Goal: Information Seeking & Learning: Check status

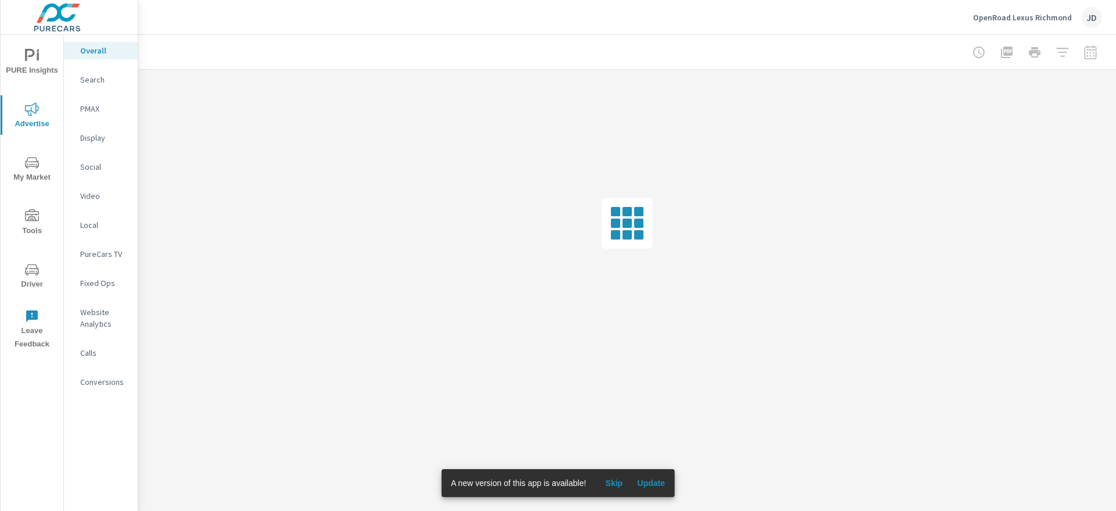
click at [646, 480] on span "Update" at bounding box center [651, 483] width 28 height 10
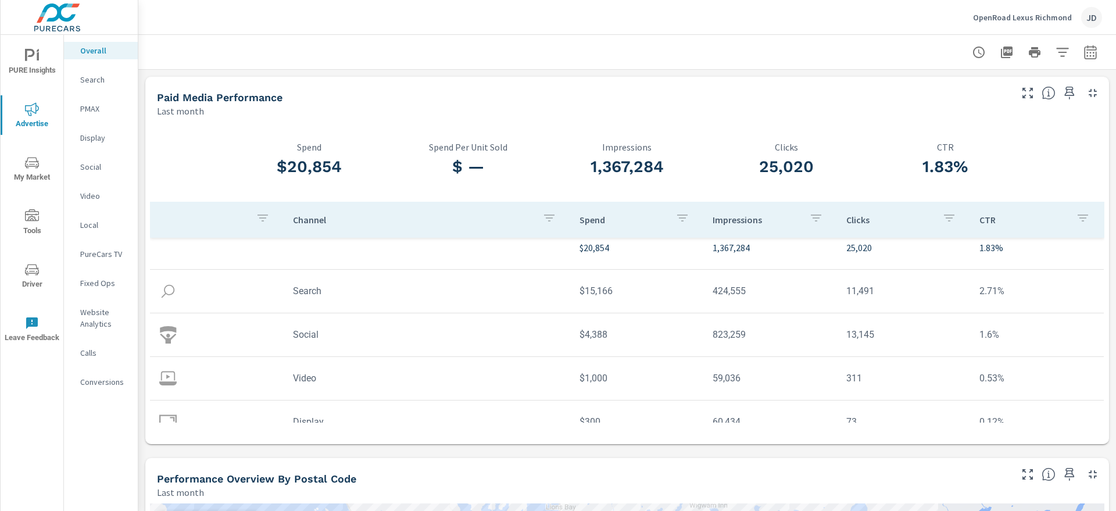
scroll to position [22, 0]
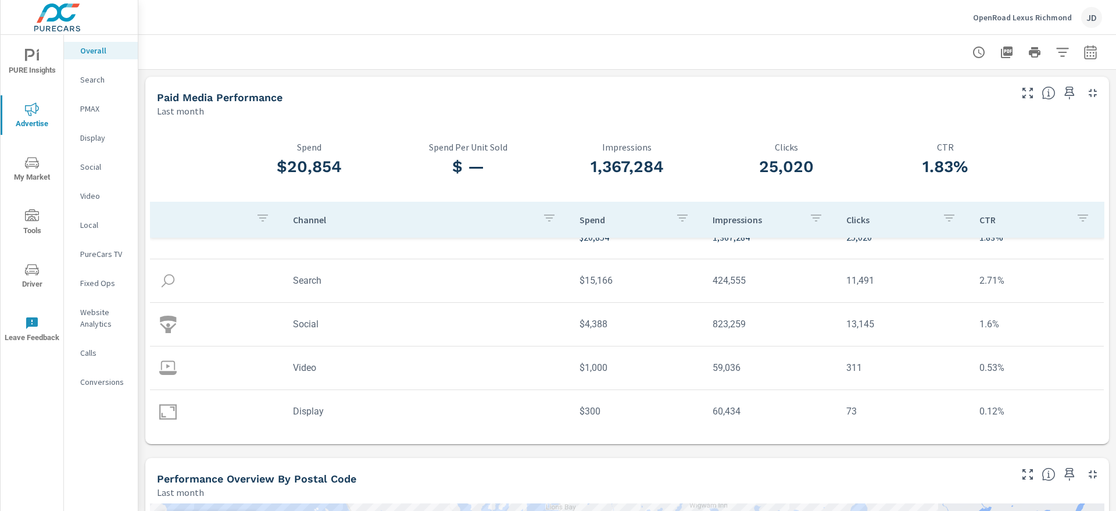
click at [1083, 58] on icon "button" at bounding box center [1090, 52] width 14 height 14
select select "Last month"
drag, startPoint x: 990, startPoint y: 102, endPoint x: 956, endPoint y: 119, distance: 38.7
click at [956, 119] on div "Date Range Custom [DATE] Last week Last 7 days Last 14 days Last 30 days Last 4…" at bounding box center [998, 100] width 149 height 40
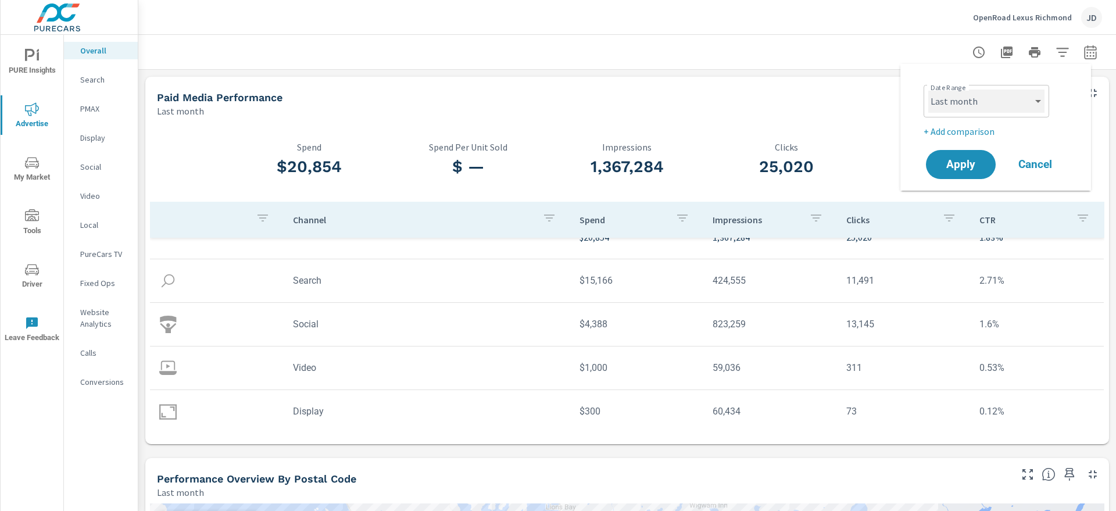
click at [1013, 110] on select "Custom [DATE] Last week Last 7 days Last 14 days Last 30 days Last 45 days Last…" at bounding box center [986, 101] width 116 height 23
click at [866, 97] on div "Paid Media Performance" at bounding box center [583, 97] width 852 height 13
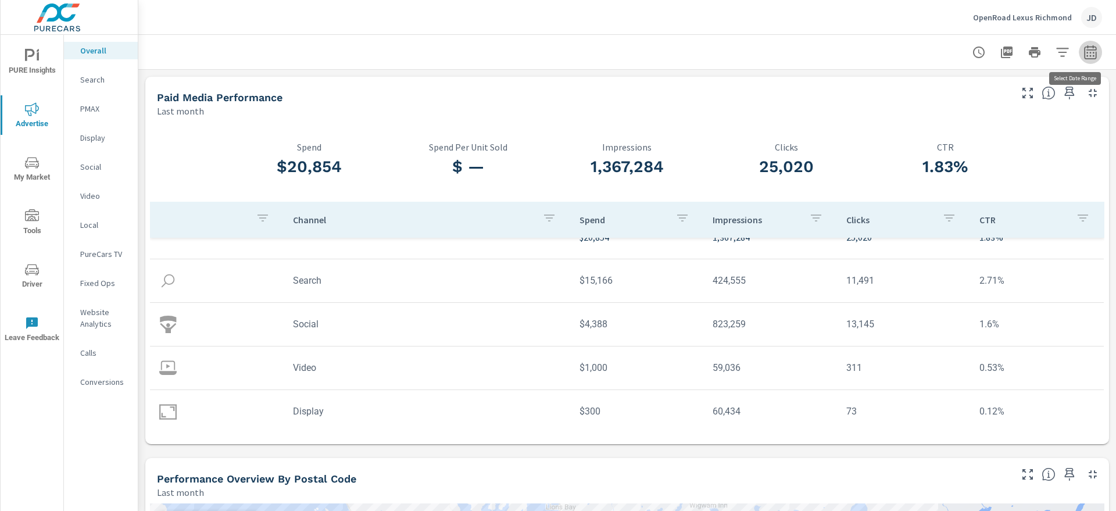
click at [1083, 57] on icon "button" at bounding box center [1090, 52] width 14 height 14
select select "Last month"
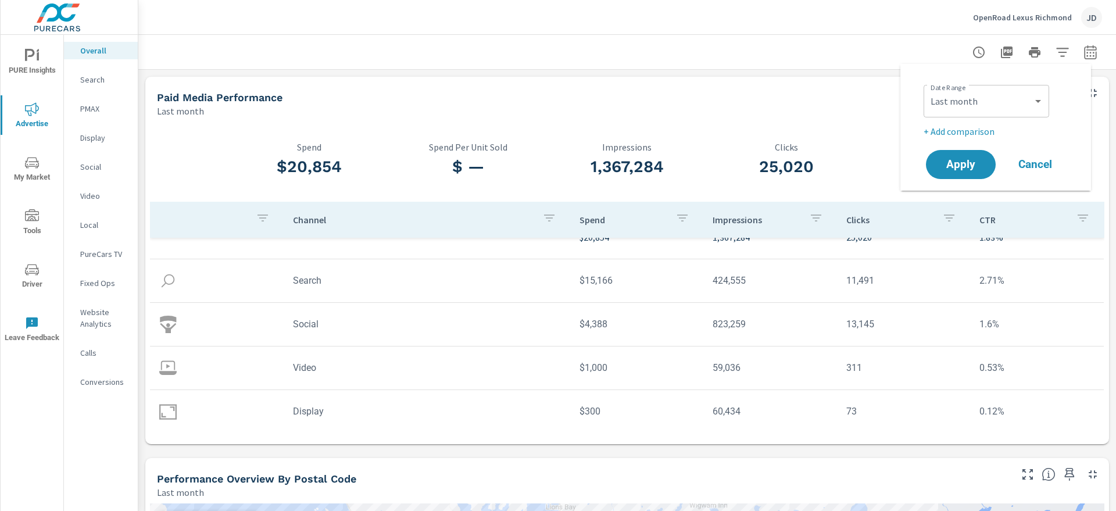
click at [964, 131] on p "+ Add comparison" at bounding box center [998, 131] width 149 height 14
select select "Previous period"
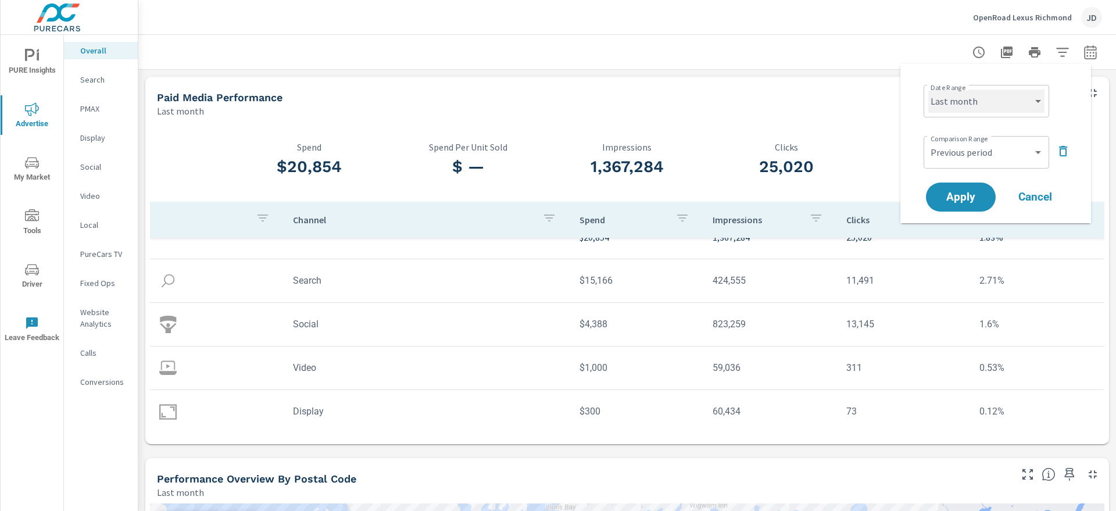
click at [1021, 106] on select "Custom [DATE] Last week Last 7 days Last 14 days Last 30 days Last 45 days Last…" at bounding box center [986, 101] width 116 height 23
click at [928, 90] on select "Custom [DATE] Last week Last 7 days Last 14 days Last 30 days Last 45 days Last…" at bounding box center [986, 101] width 116 height 23
select select "custom"
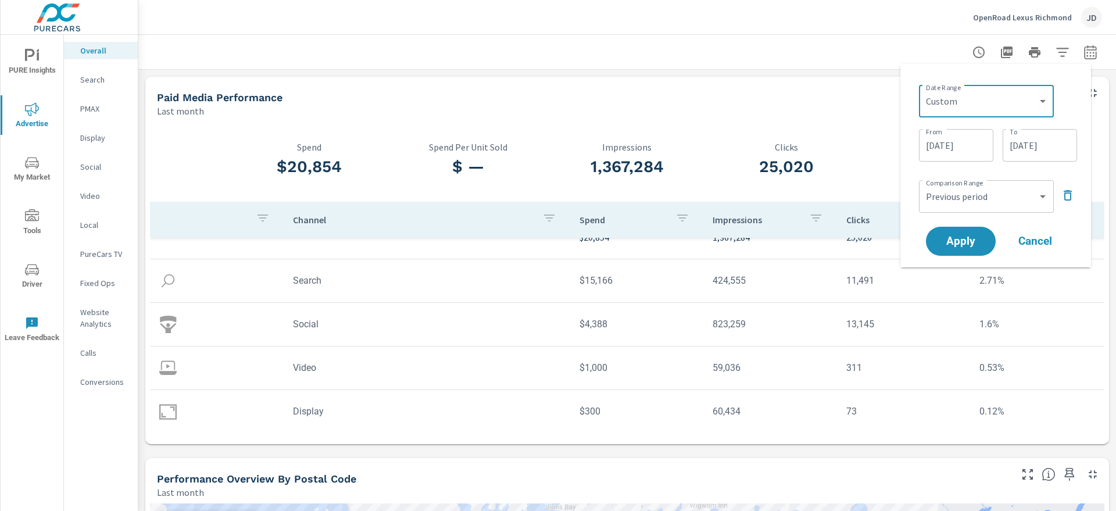
click at [960, 148] on input "[DATE]" at bounding box center [956, 145] width 65 height 23
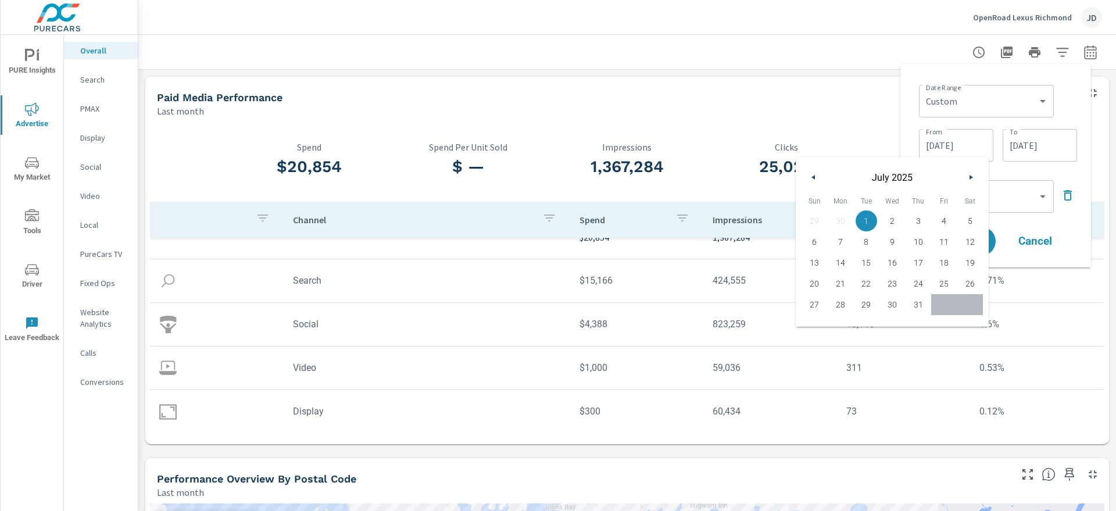
click at [810, 171] on button "button" at bounding box center [814, 177] width 14 height 14
click at [811, 218] on span "1" at bounding box center [815, 220] width 26 height 15
click at [843, 302] on span "30" at bounding box center [841, 304] width 26 height 15
click at [815, 214] on span "1" at bounding box center [815, 220] width 26 height 15
type input "[DATE]"
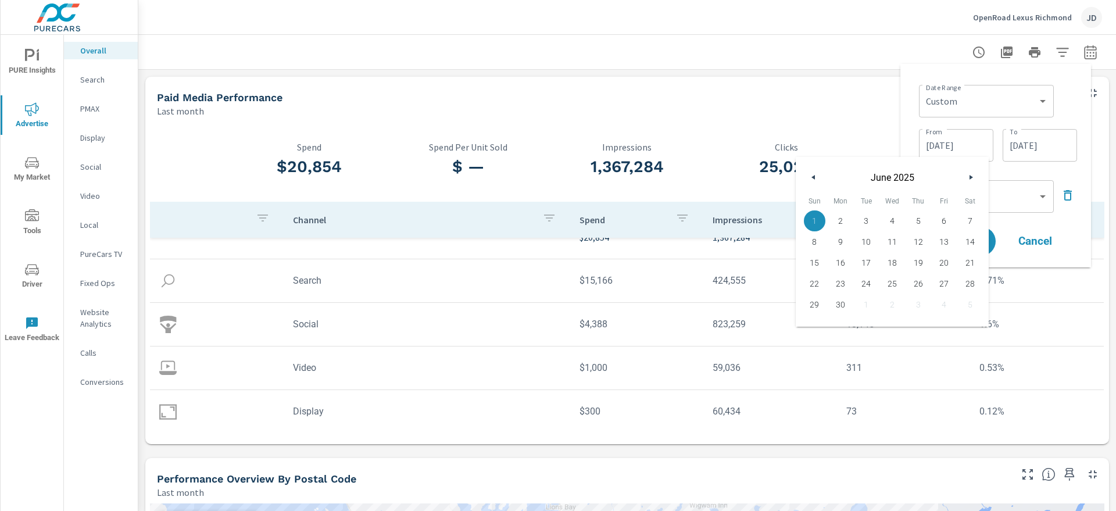
click at [912, 139] on div "Date Range Custom [DATE] Last week Last 7 days Last 14 days Last 30 days Last 4…" at bounding box center [996, 165] width 172 height 185
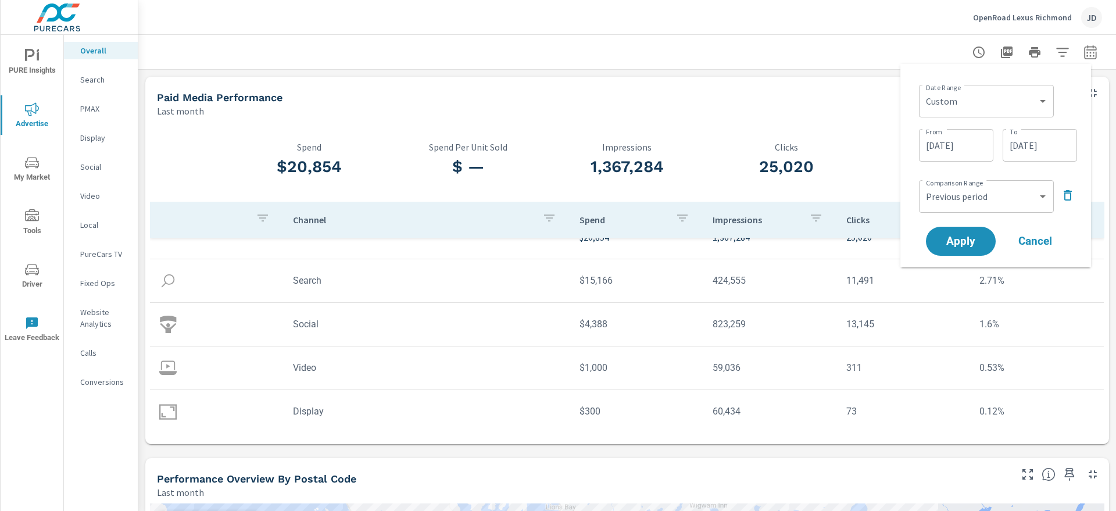
click at [1029, 144] on input "[DATE]" at bounding box center [1039, 145] width 65 height 23
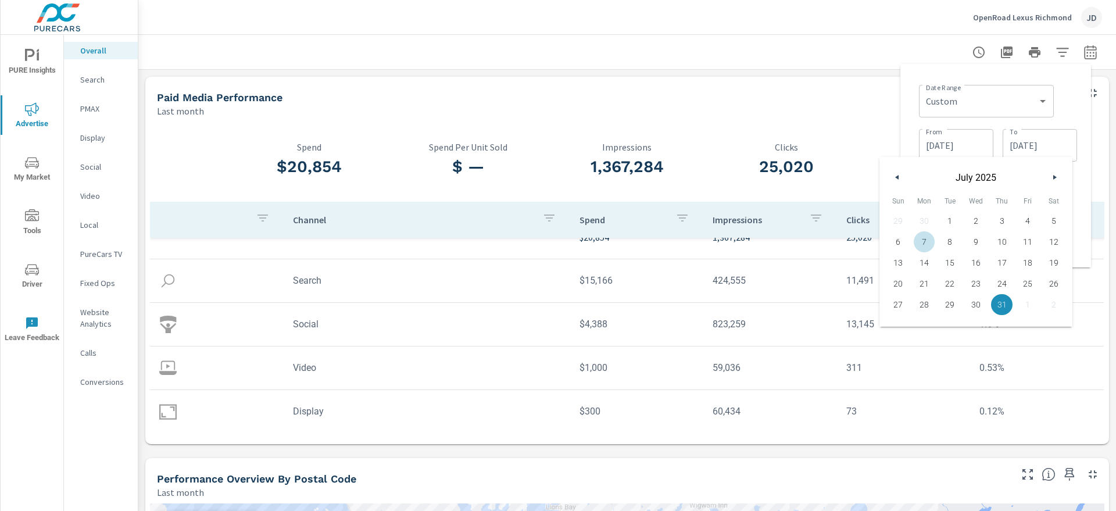
click at [896, 175] on icon "button" at bounding box center [896, 177] width 6 height 5
click at [924, 309] on span "30" at bounding box center [924, 304] width 26 height 15
type input "[DATE]"
click at [909, 133] on div "Date Range Custom [DATE] Last week Last 7 days Last 14 days Last 30 days Last 4…" at bounding box center [995, 165] width 191 height 203
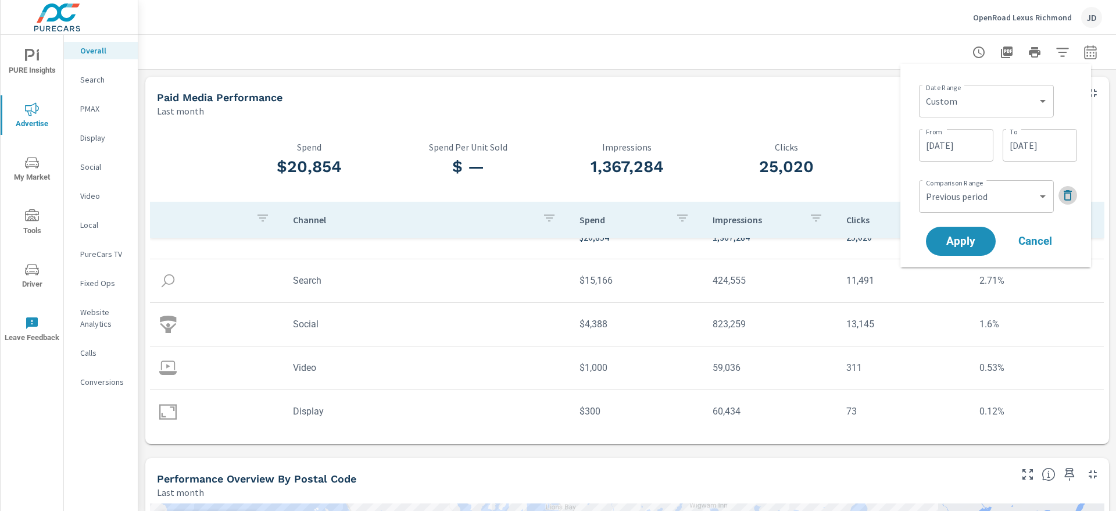
click at [1063, 195] on icon "button" at bounding box center [1068, 195] width 14 height 14
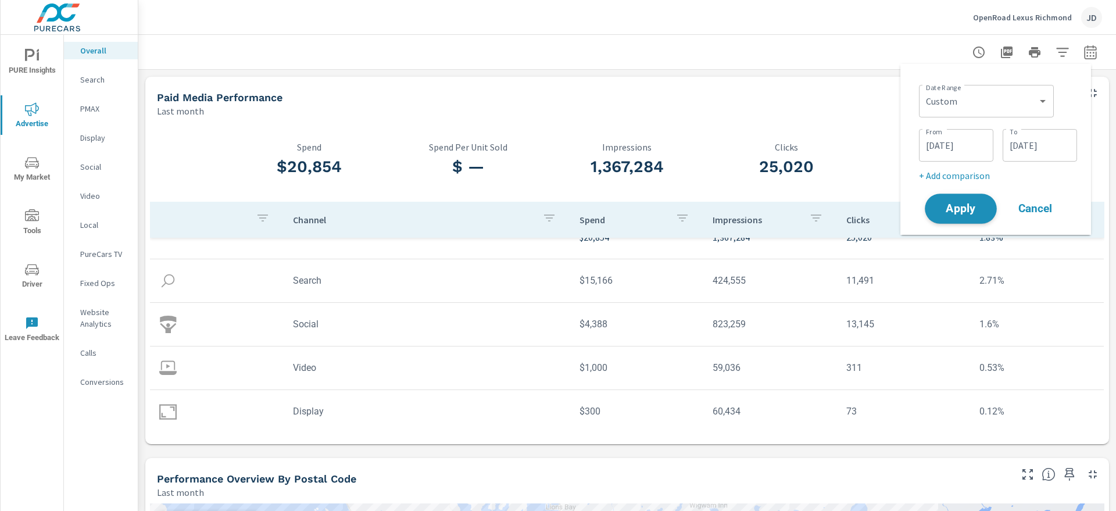
click at [955, 210] on span "Apply" at bounding box center [961, 208] width 48 height 11
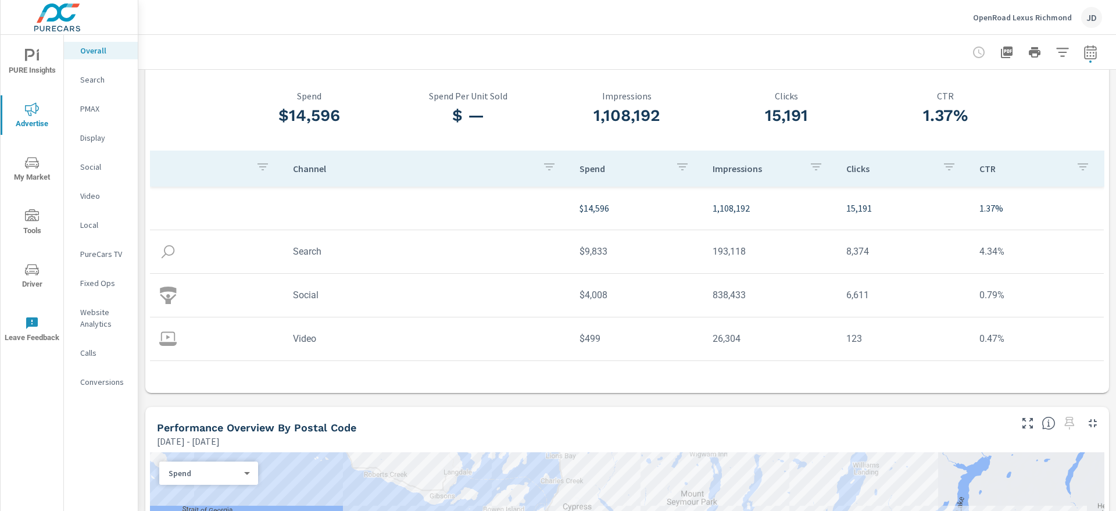
scroll to position [50, 0]
drag, startPoint x: 552, startPoint y: 248, endPoint x: 599, endPoint y: 251, distance: 46.6
click at [599, 251] on tr "Search $9,833 193,118 8,374 4.34%" at bounding box center [627, 253] width 954 height 44
copy tr "$9,833"
drag, startPoint x: 562, startPoint y: 294, endPoint x: 629, endPoint y: 295, distance: 67.4
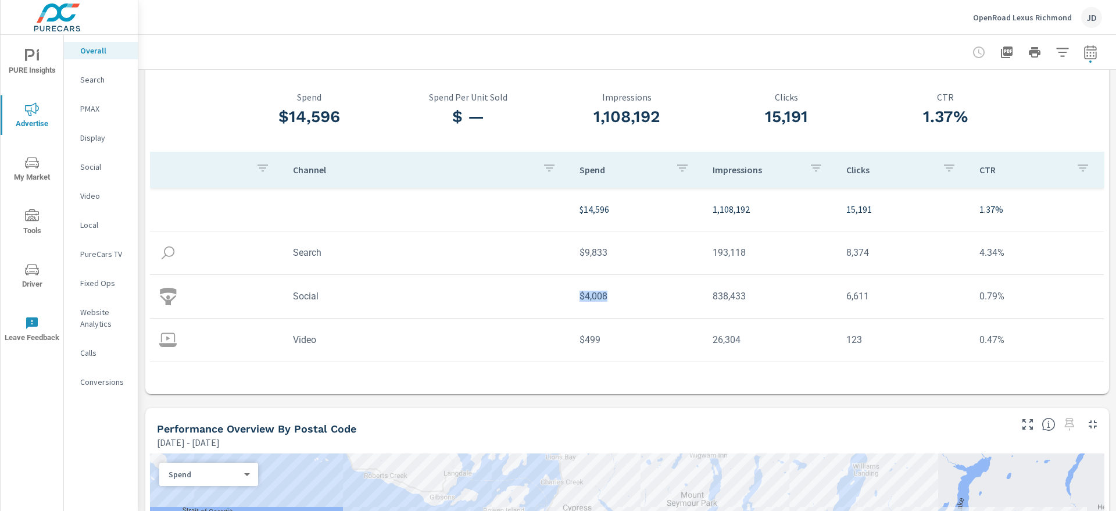
click at [629, 295] on td "$4,008" at bounding box center [637, 296] width 134 height 30
copy td "$4,008"
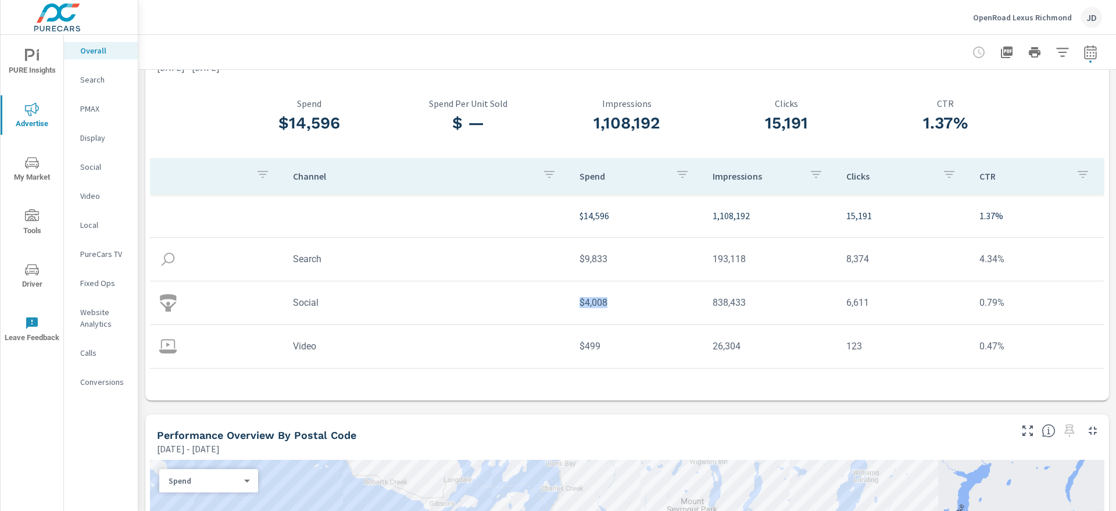
scroll to position [18, 0]
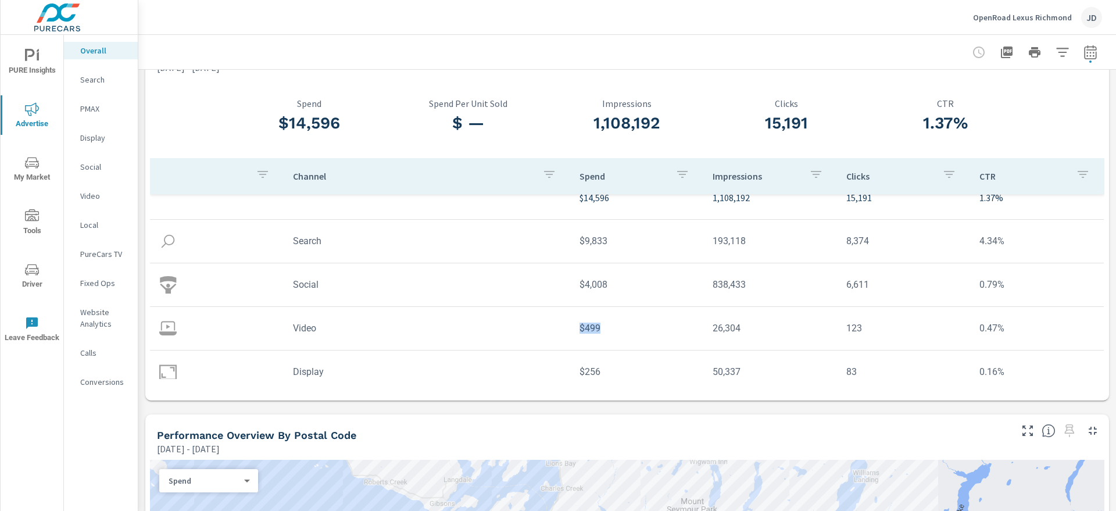
drag, startPoint x: 564, startPoint y: 333, endPoint x: 595, endPoint y: 332, distance: 31.4
click at [595, 332] on td "$499" at bounding box center [637, 328] width 134 height 30
copy td "$499"
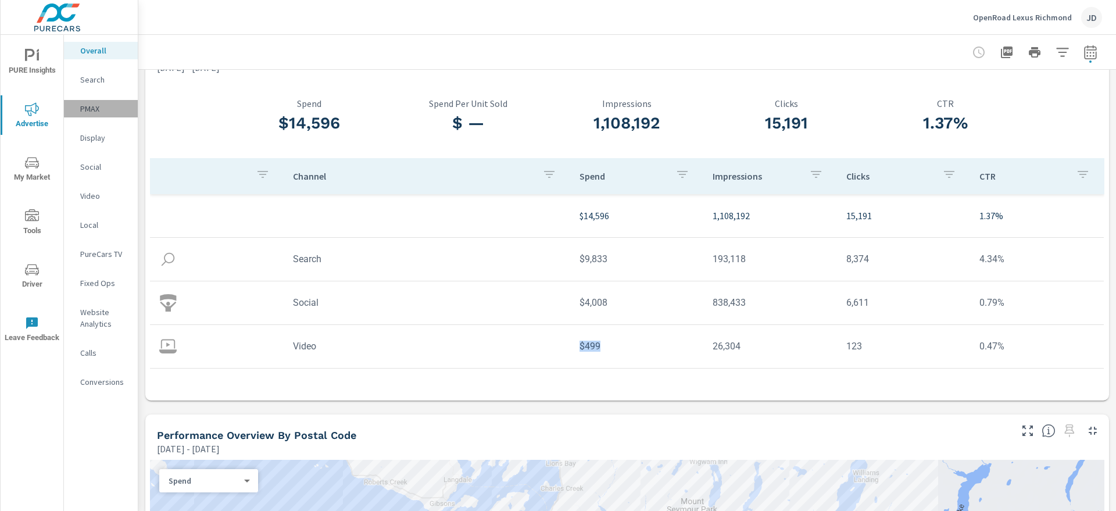
click at [91, 109] on p "PMAX" at bounding box center [104, 109] width 48 height 12
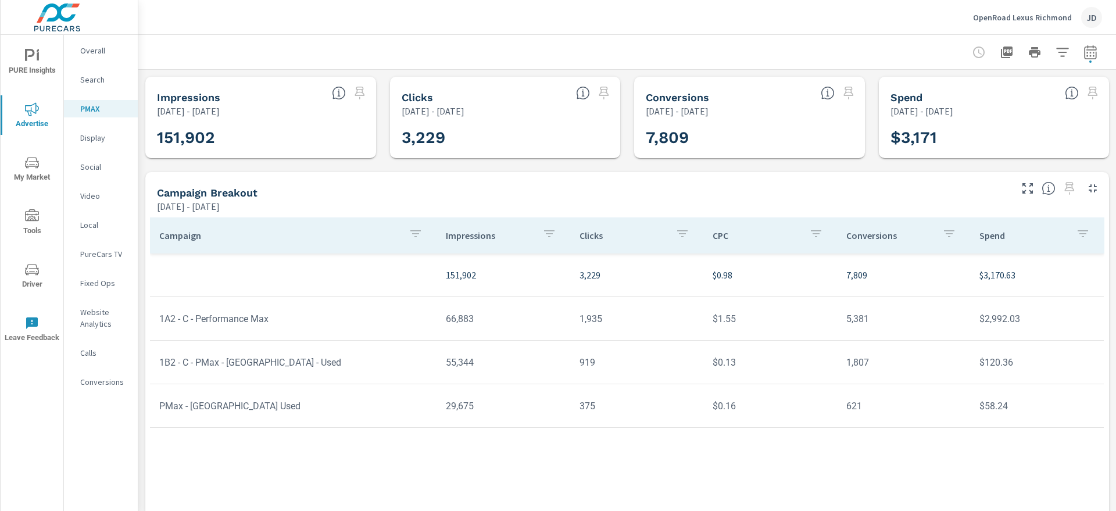
click at [81, 74] on p "Search" at bounding box center [104, 80] width 48 height 12
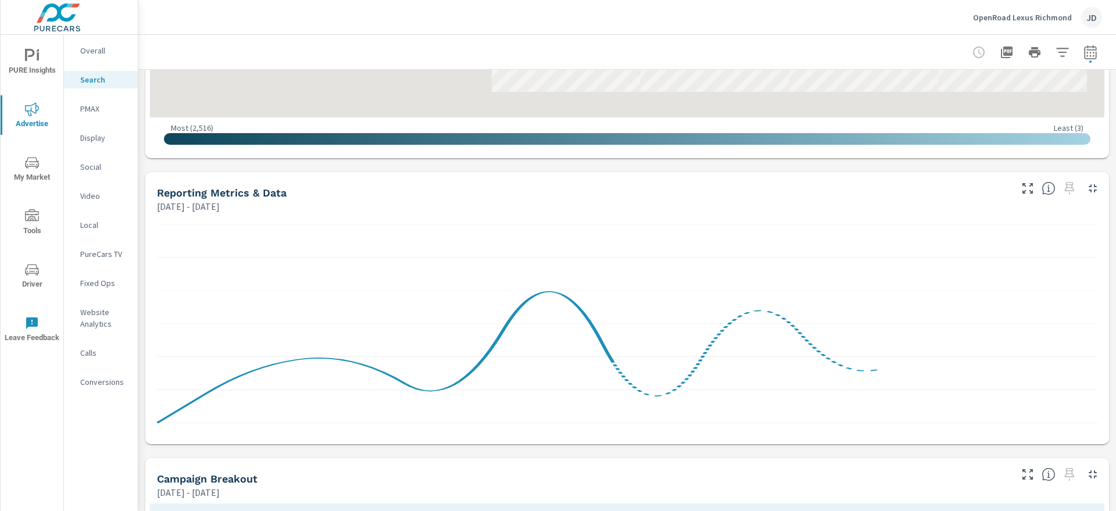
scroll to position [732, 0]
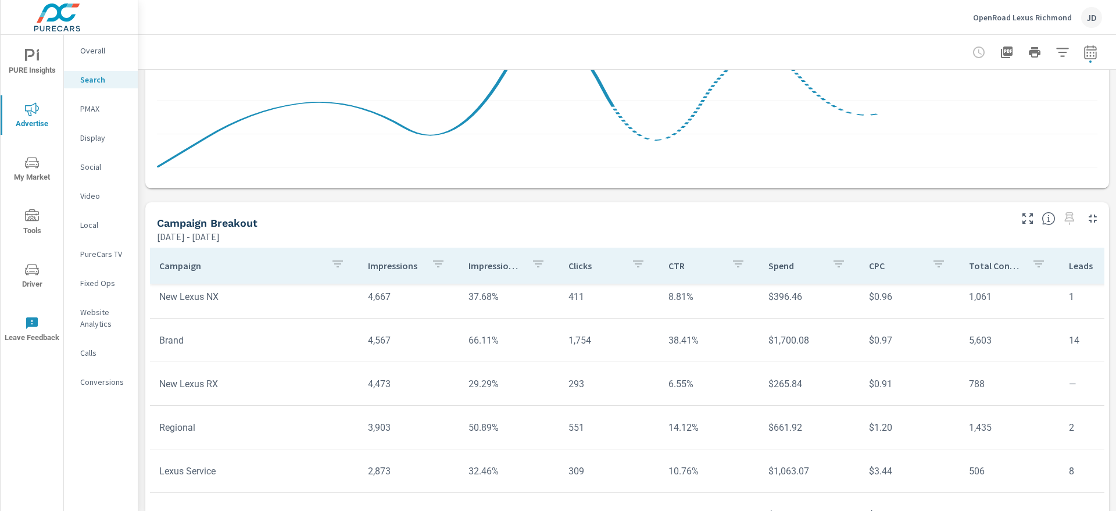
scroll to position [96, 0]
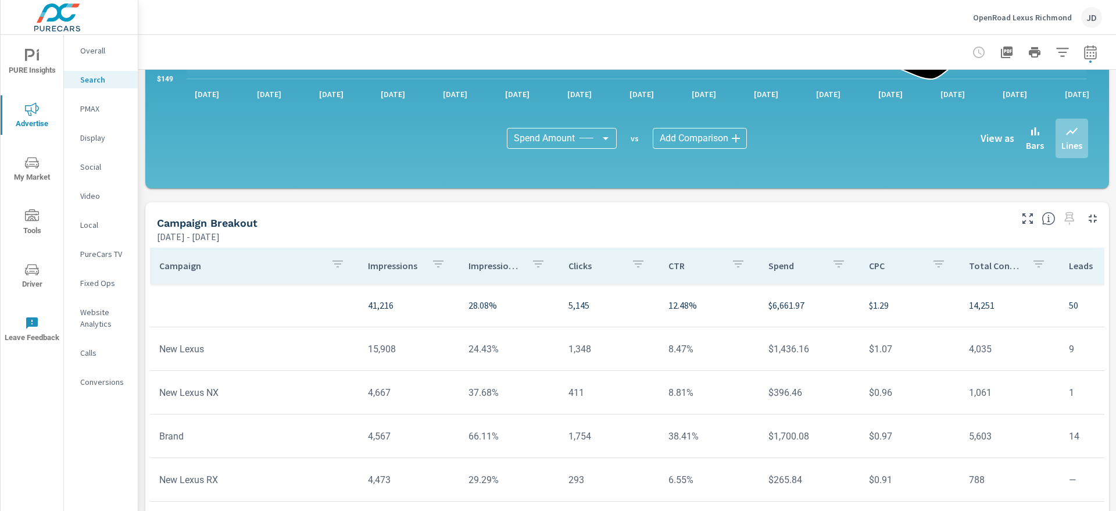
scroll to position [798, 0]
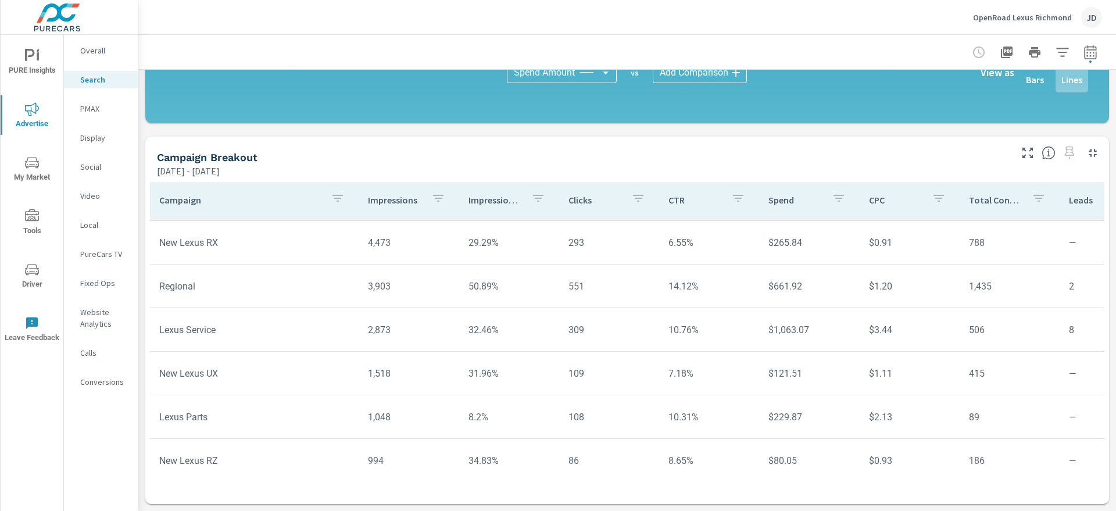
scroll to position [315, 0]
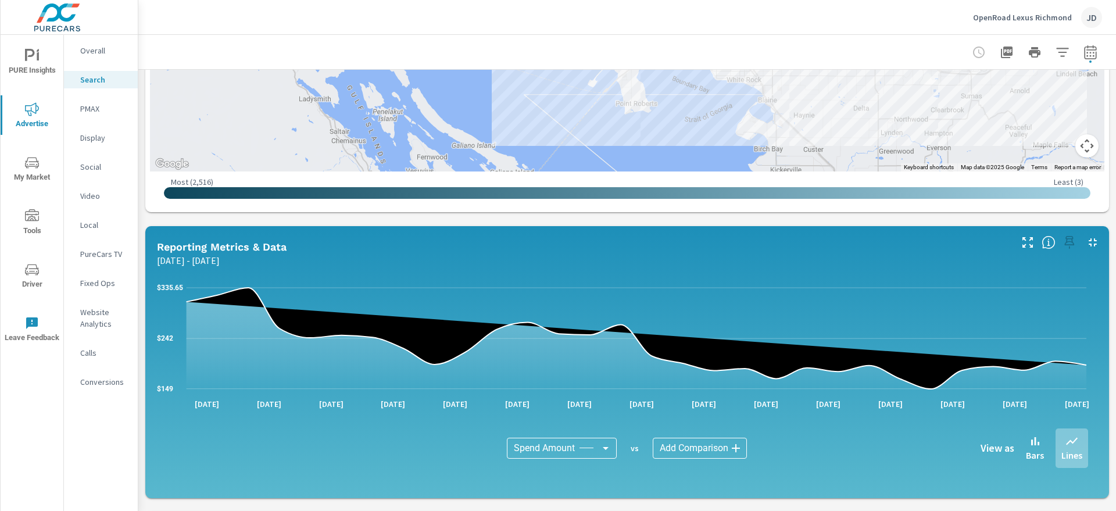
scroll to position [225, 0]
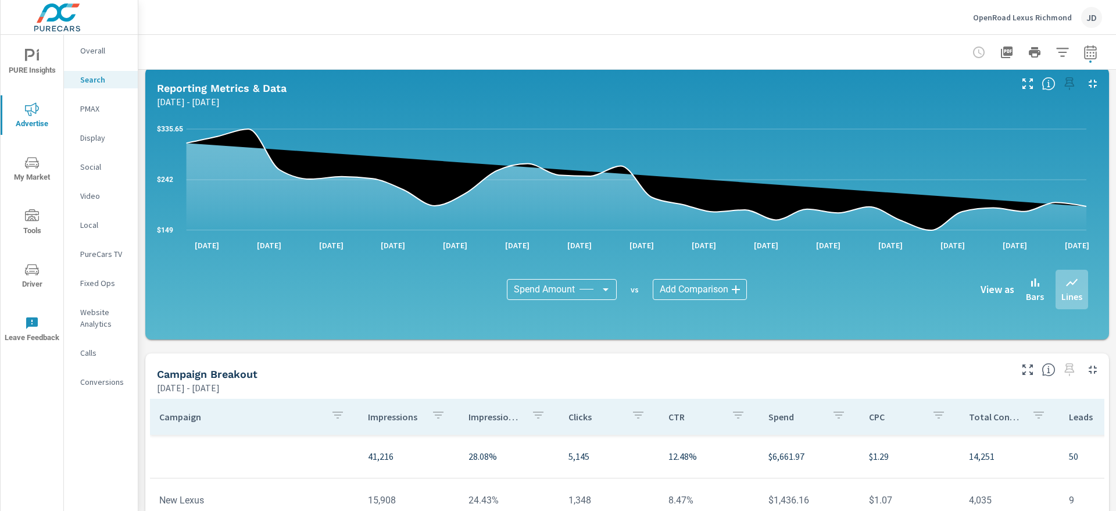
scroll to position [798, 0]
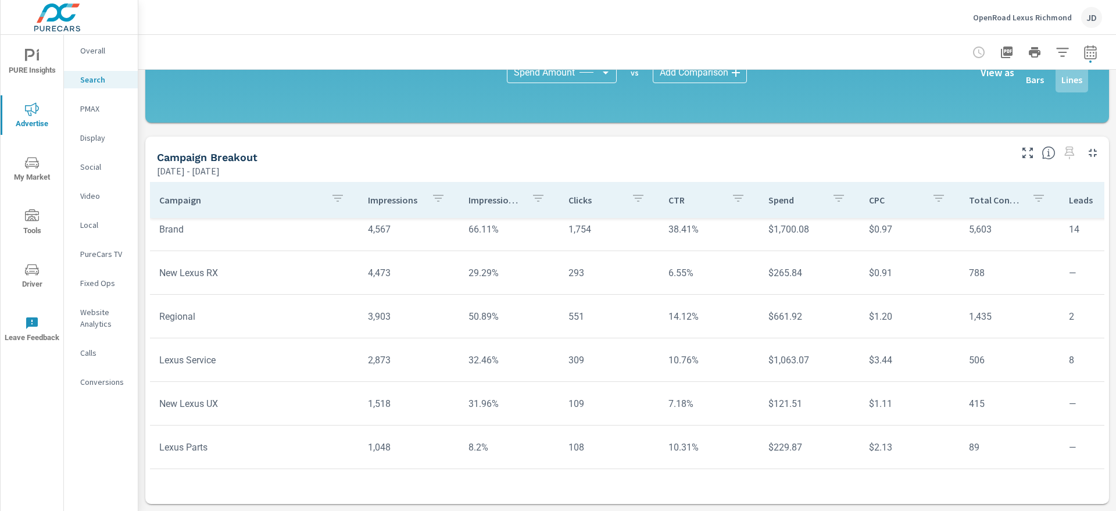
scroll to position [185, 0]
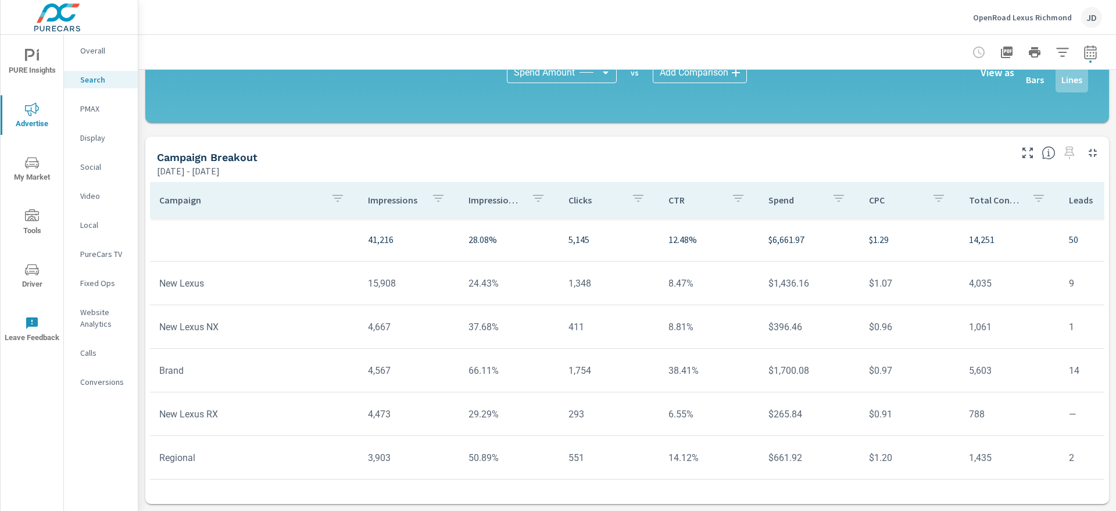
scroll to position [796, 0]
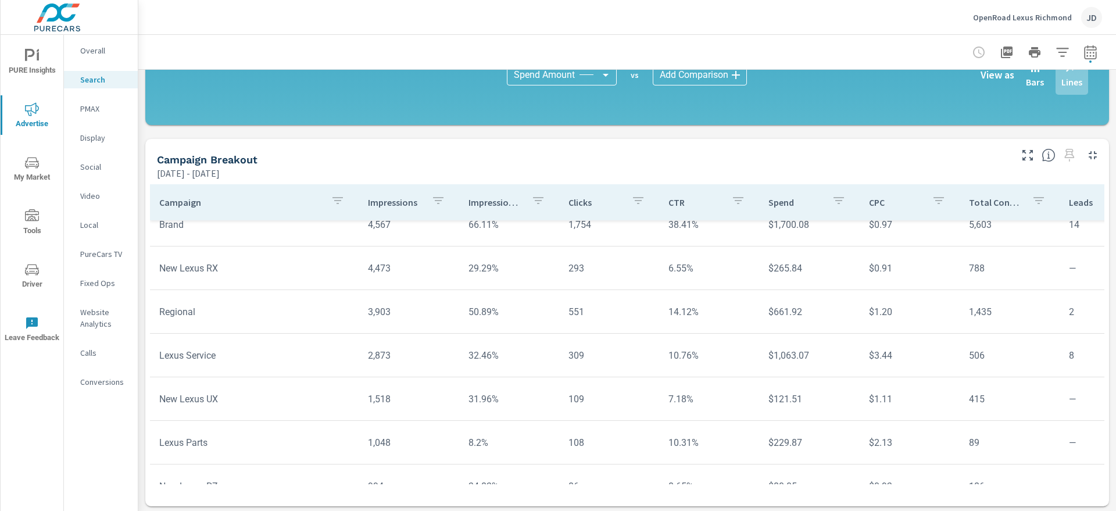
scroll to position [251, 0]
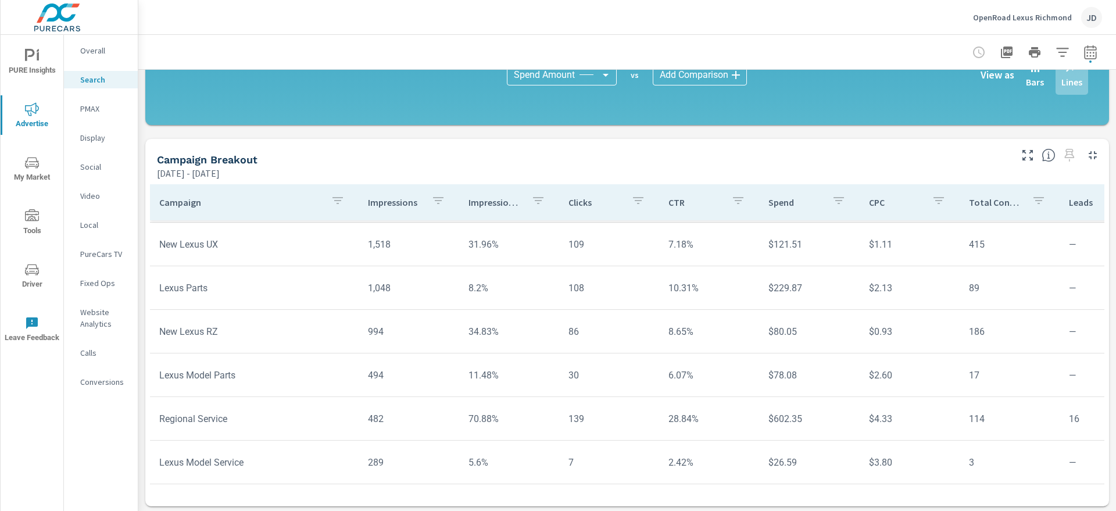
scroll to position [798, 0]
